Goal: Find specific page/section: Find specific page/section

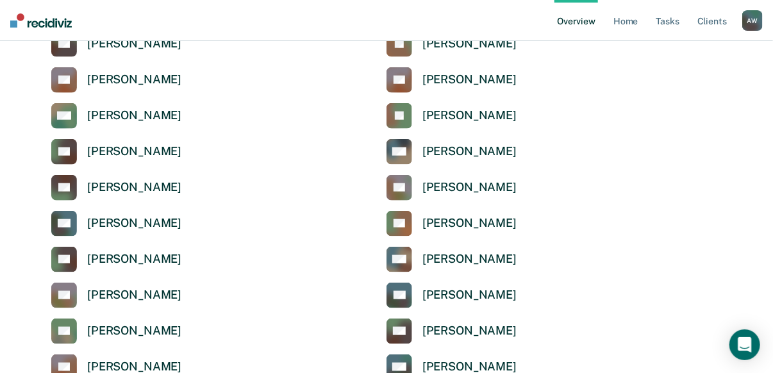
scroll to position [564, 0]
